Goal: Task Accomplishment & Management: Manage account settings

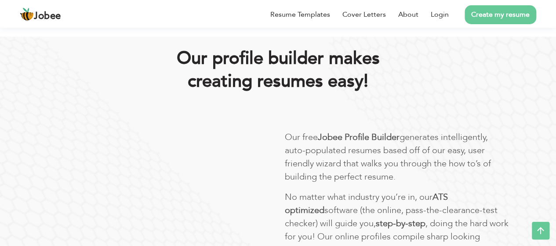
scroll to position [428, 0]
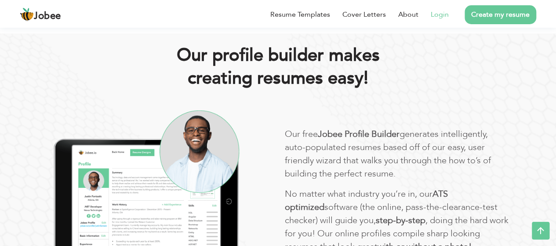
click at [441, 15] on link "Login" at bounding box center [440, 14] width 18 height 11
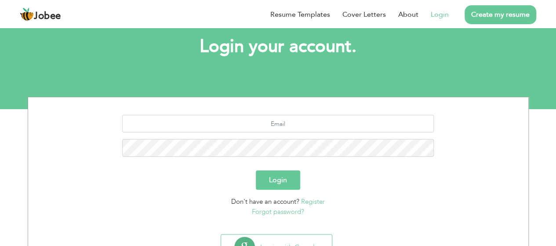
scroll to position [88, 0]
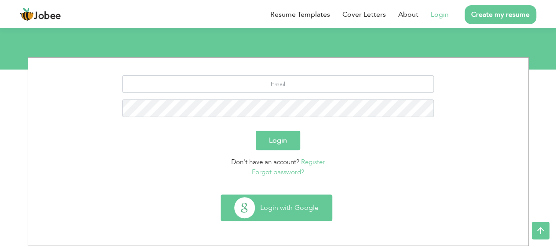
click at [283, 204] on button "Login with Google" at bounding box center [276, 208] width 111 height 26
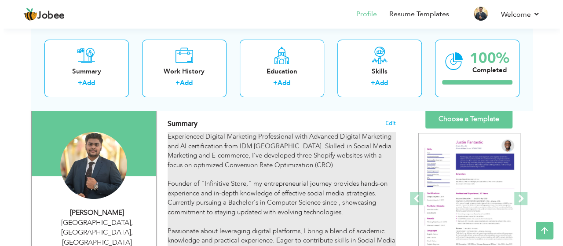
scroll to position [53, 0]
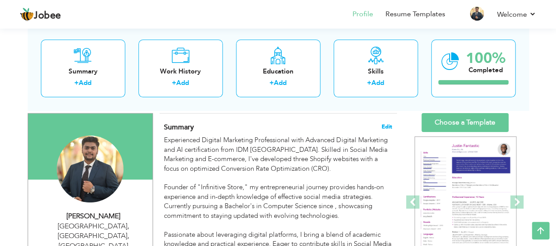
click at [389, 124] on span "Edit" at bounding box center [387, 127] width 11 height 6
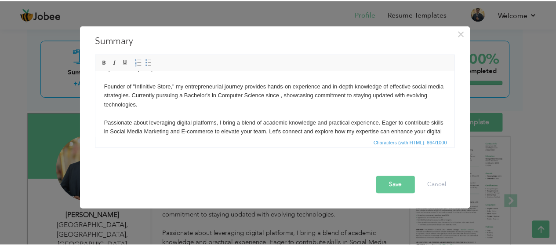
scroll to position [0, 0]
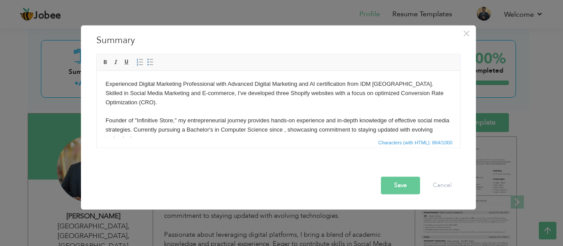
click at [394, 183] on button "Save" at bounding box center [400, 185] width 39 height 18
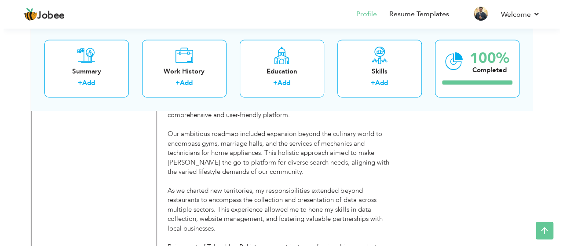
scroll to position [840, 0]
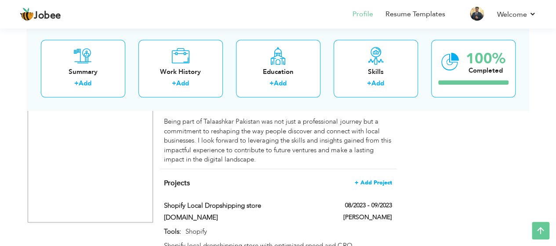
click at [372, 179] on span "+ Add Project" at bounding box center [373, 182] width 37 height 6
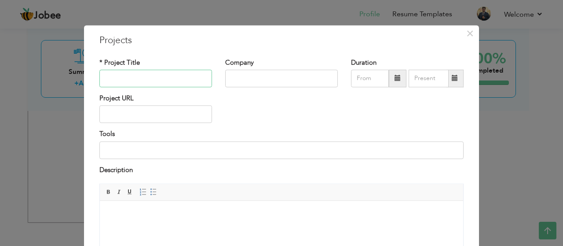
paste input "UGC-Driven Ad Scripts for Herbal Brand Boosted Conversions to 2M+ PKR Sales per…"
type input "UGC-Driven Ad Scripts for Herbal Brand Boosted Conversions to 2M+ PKR Sales per…"
click at [234, 75] on input "text" at bounding box center [281, 78] width 113 height 18
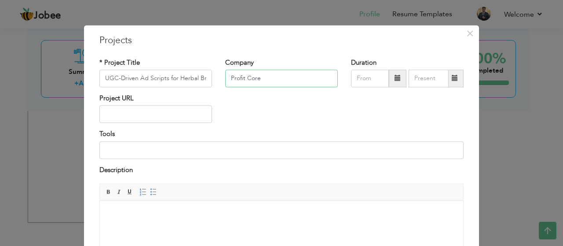
type input "Profit Core"
click at [393, 74] on span at bounding box center [398, 78] width 18 height 18
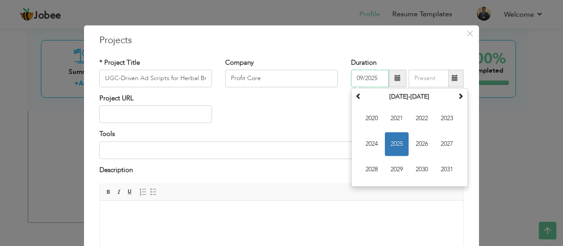
click at [391, 144] on span "2025" at bounding box center [397, 144] width 24 height 24
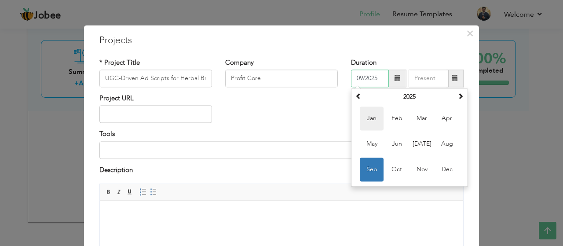
click at [370, 115] on span "Jan" at bounding box center [372, 118] width 24 height 24
type input "01/2025"
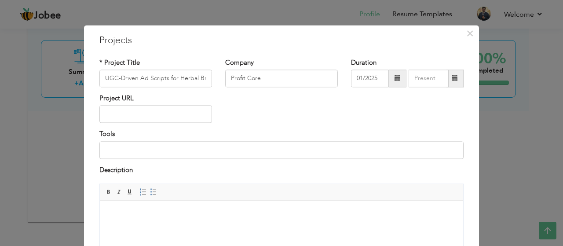
click at [450, 71] on span at bounding box center [454, 78] width 17 height 18
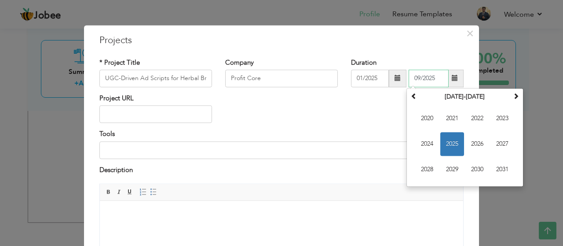
click at [447, 139] on span "2025" at bounding box center [452, 144] width 24 height 24
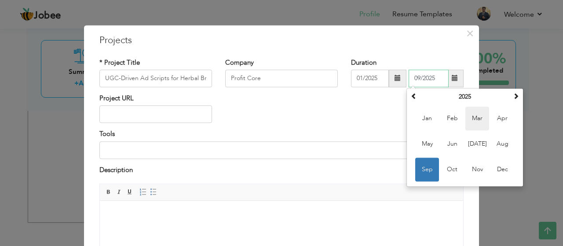
click at [473, 126] on span "Mar" at bounding box center [477, 118] width 24 height 24
type input "03/2025"
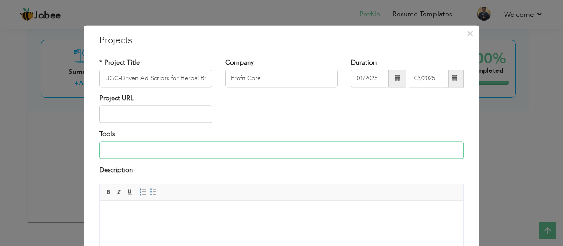
click at [133, 152] on input at bounding box center [281, 150] width 364 height 18
click at [212, 213] on body at bounding box center [282, 213] width 346 height 9
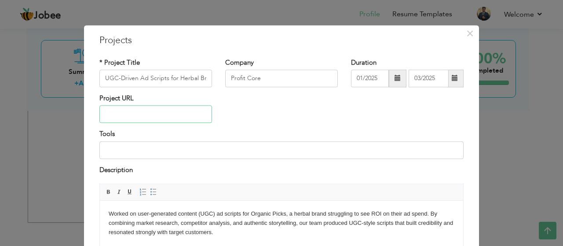
click at [143, 106] on input "text" at bounding box center [155, 115] width 113 height 18
paste input "[URL][DOMAIN_NAME]"
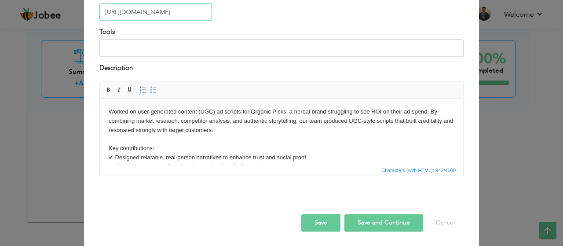
type input "[URL][DOMAIN_NAME]"
click at [369, 215] on button "Save and Continue" at bounding box center [383, 223] width 79 height 18
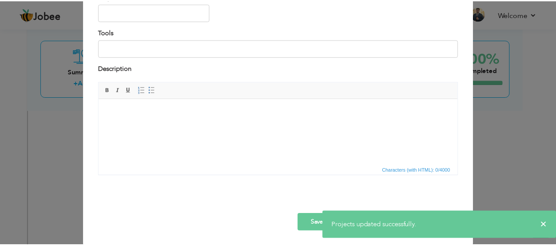
scroll to position [0, 0]
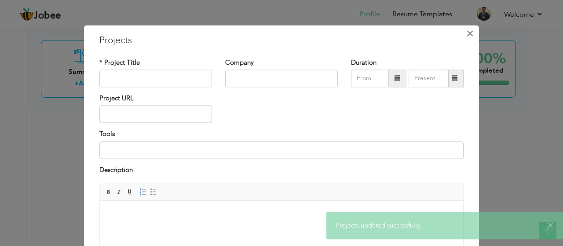
click at [471, 32] on button "×" at bounding box center [470, 33] width 14 height 14
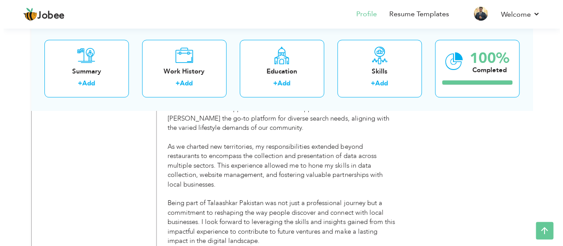
scroll to position [759, 0]
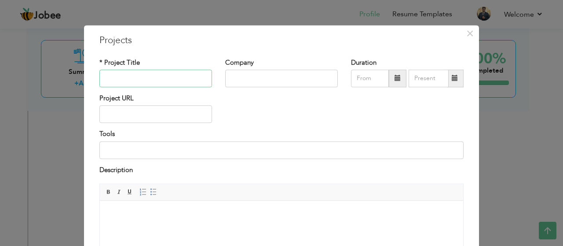
paste input "Broken CEO to 2M+ PKR Sales Brand [DATE] Achieving 900+ Orders (Meta Ads Script…"
type input "Broken CEO to 2M+ PKR Sales Brand [DATE] Achieving 900+ Orders (Meta Ads Script…"
click at [253, 81] on input "text" at bounding box center [281, 78] width 113 height 18
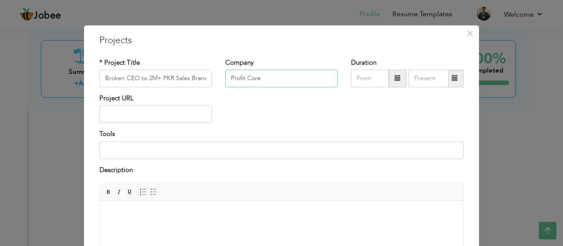
type input "Profit Core"
click at [172, 123] on div "Project URL" at bounding box center [156, 112] width 126 height 36
click at [171, 122] on input "text" at bounding box center [155, 115] width 113 height 18
click at [390, 81] on span at bounding box center [398, 78] width 18 height 18
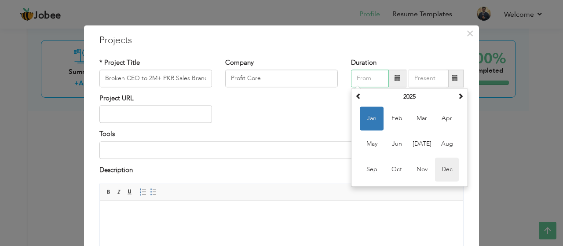
click at [438, 175] on span "Dec" at bounding box center [447, 169] width 24 height 24
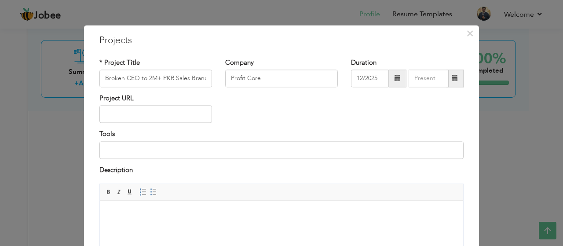
click at [389, 82] on span at bounding box center [398, 78] width 18 height 18
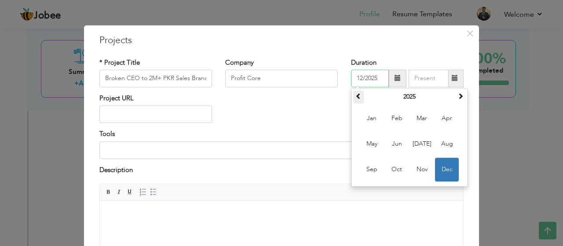
click at [356, 98] on span at bounding box center [358, 96] width 6 height 6
click at [443, 171] on span "Dec" at bounding box center [447, 169] width 24 height 24
type input "12/2024"
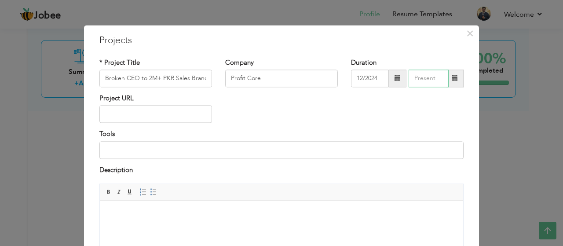
click at [425, 69] on input "text" at bounding box center [429, 78] width 40 height 18
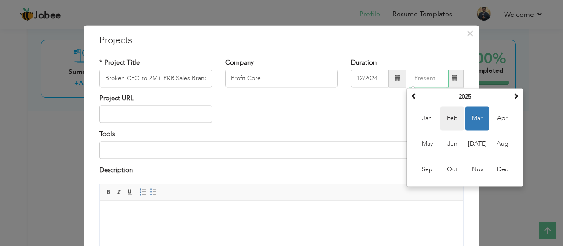
click at [443, 117] on span "Feb" at bounding box center [452, 118] width 24 height 24
type input "02/2025"
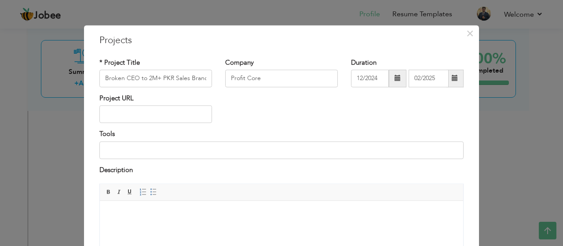
click at [210, 216] on body at bounding box center [282, 213] width 346 height 9
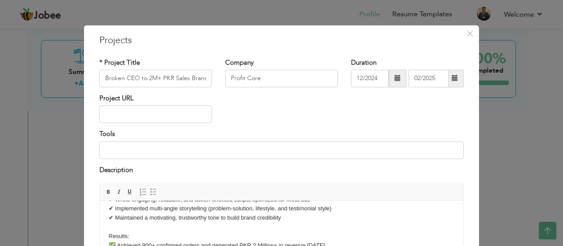
scroll to position [20, 0]
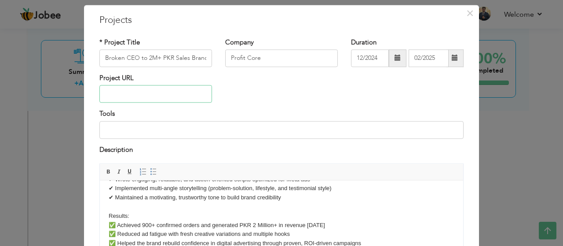
click at [146, 101] on input "text" at bounding box center [155, 94] width 113 height 18
paste input "[URL][DOMAIN_NAME]"
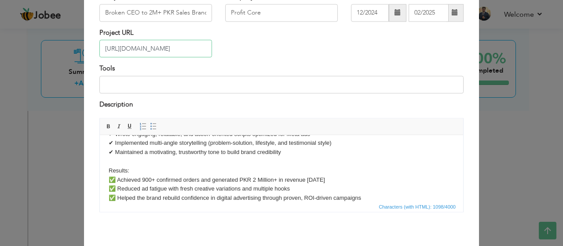
scroll to position [102, 0]
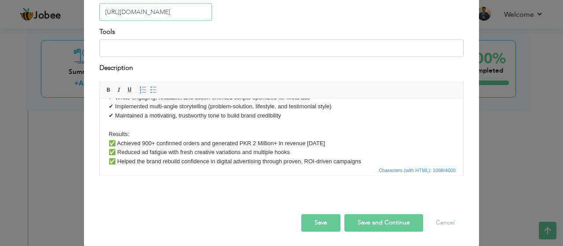
type input "[URL][DOMAIN_NAME]"
click at [366, 218] on button "Save and Continue" at bounding box center [383, 223] width 79 height 18
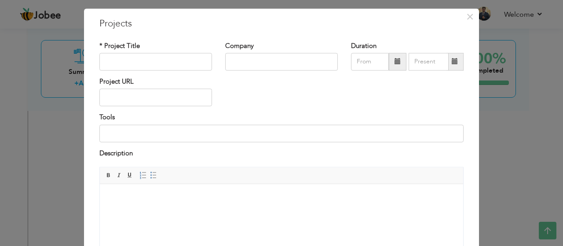
scroll to position [0, 0]
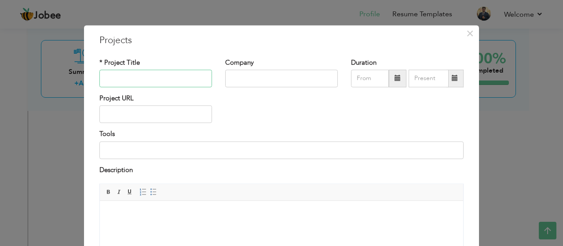
click at [129, 82] on input "text" at bounding box center [155, 78] width 113 height 18
paste input "SWOT Analysis of High-Selling E-Commerce top performing competitors Product Pag…"
type input "SWOT Analysis of High-Selling E-Commerce top performing competitors Product Pag…"
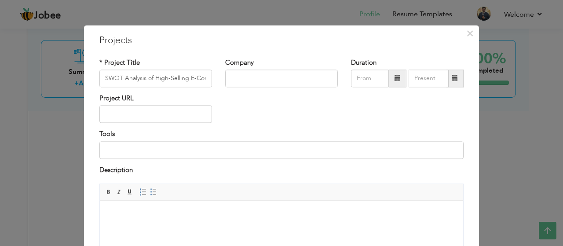
click at [398, 81] on span at bounding box center [398, 78] width 18 height 18
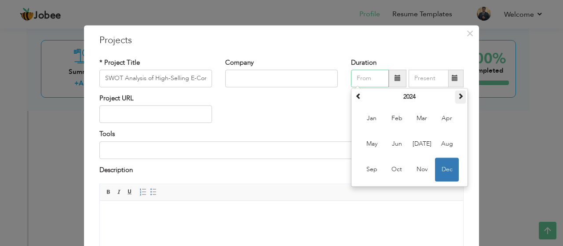
click at [459, 99] on span at bounding box center [460, 96] width 6 height 6
click at [364, 123] on span "Jan" at bounding box center [372, 118] width 24 height 24
type input "01/2025"
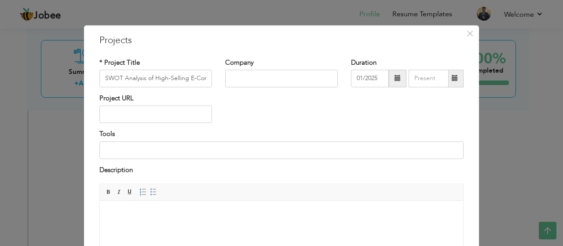
click at [452, 81] on span at bounding box center [455, 78] width 6 height 6
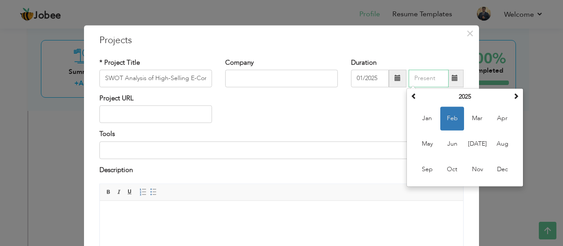
click at [449, 116] on span "Feb" at bounding box center [452, 118] width 24 height 24
type input "02/2025"
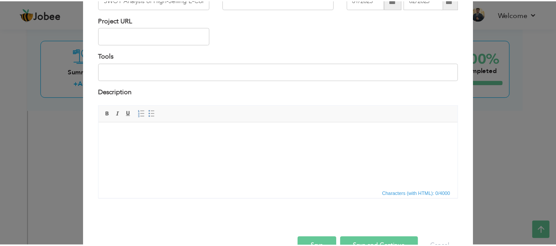
scroll to position [102, 0]
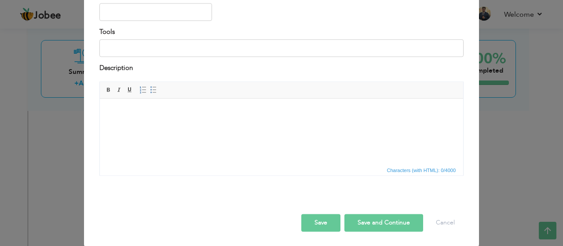
click at [311, 228] on button "Save" at bounding box center [320, 223] width 39 height 18
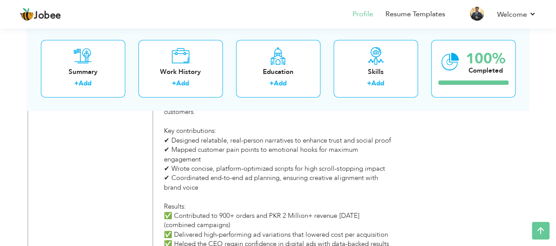
scroll to position [1085, 0]
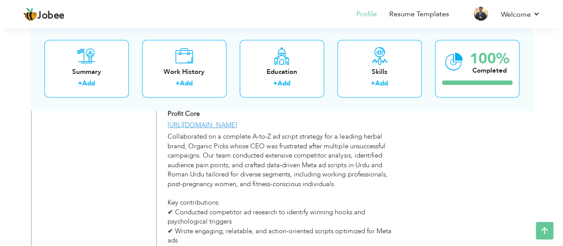
scroll to position [1423, 0]
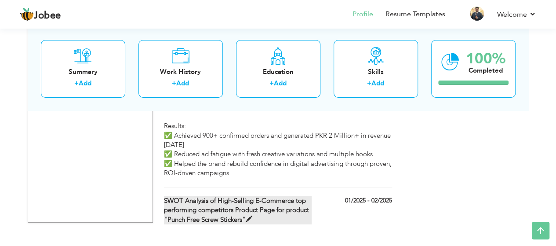
click at [260, 196] on label "SWOT Analysis of High-Selling E-Commerce top performing competitors Product Pag…" at bounding box center [238, 210] width 148 height 28
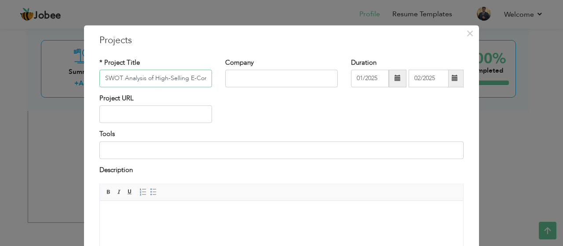
scroll to position [0, 249]
click at [251, 73] on input "text" at bounding box center [281, 78] width 113 height 18
type input "Profit Core"
click at [135, 114] on input "text" at bounding box center [155, 115] width 113 height 18
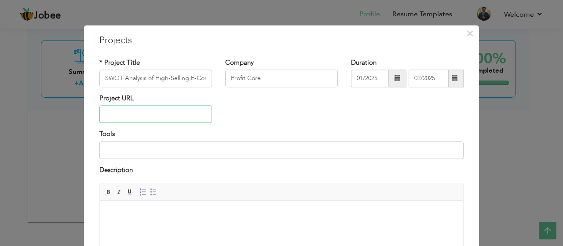
paste input "[URL][DOMAIN_NAME]"
type input "[URL][DOMAIN_NAME]"
click at [205, 208] on html at bounding box center [281, 214] width 363 height 27
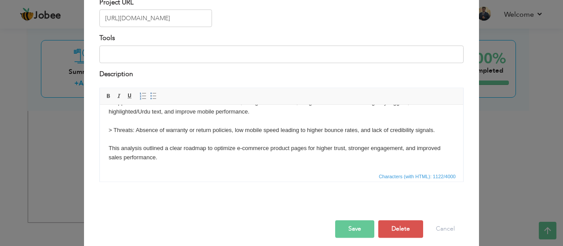
scroll to position [102, 0]
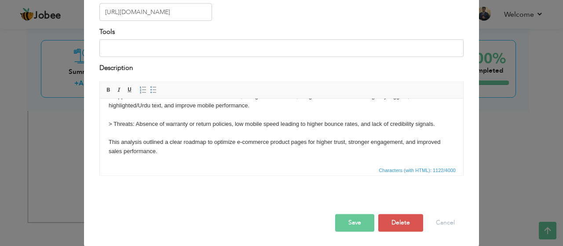
click at [345, 225] on button "Save" at bounding box center [354, 223] width 39 height 18
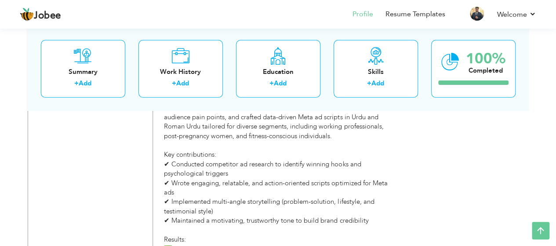
scroll to position [1309, 0]
